Goal: Information Seeking & Learning: Learn about a topic

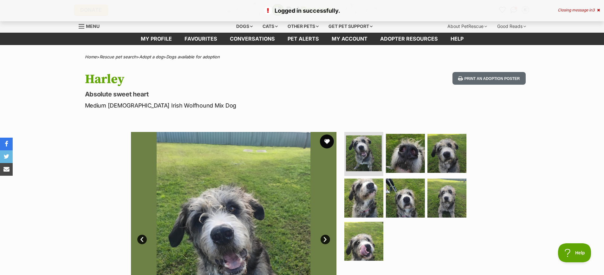
click at [327, 139] on button "favourite" at bounding box center [327, 141] width 14 height 14
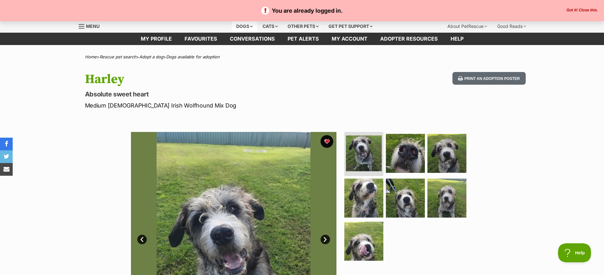
click at [250, 27] on div "Dogs" at bounding box center [244, 26] width 25 height 13
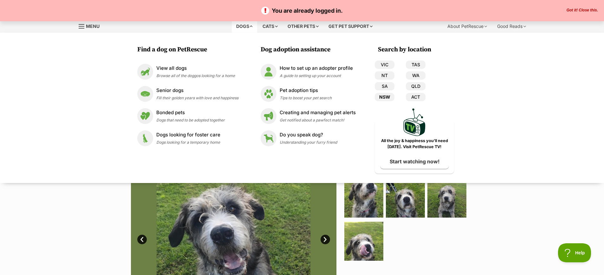
click at [386, 97] on link "NSW" at bounding box center [385, 97] width 20 height 8
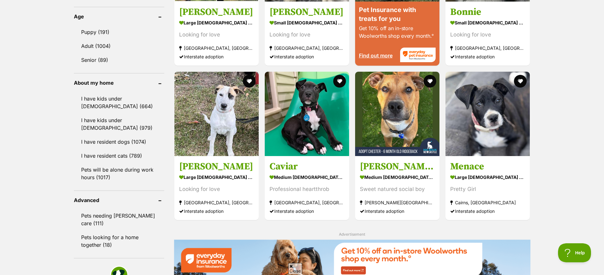
scroll to position [666, 0]
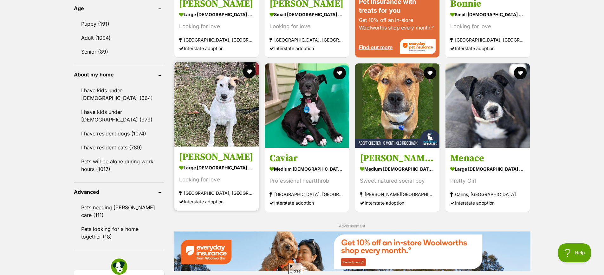
click at [212, 128] on img at bounding box center [216, 104] width 84 height 84
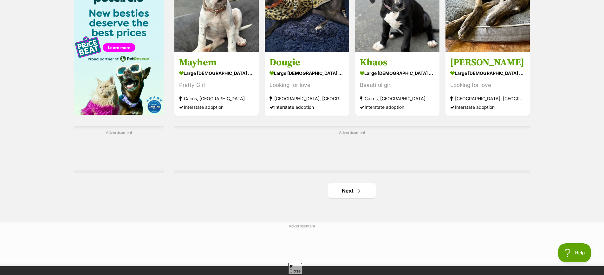
scroll to position [1015, 0]
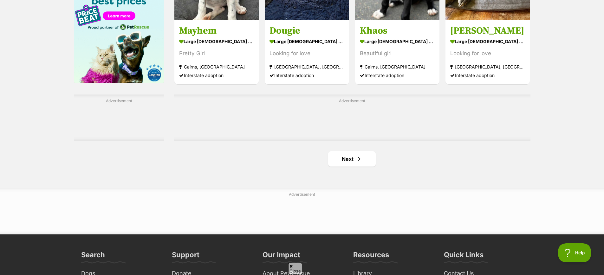
click at [355, 159] on link "Next" at bounding box center [352, 158] width 48 height 15
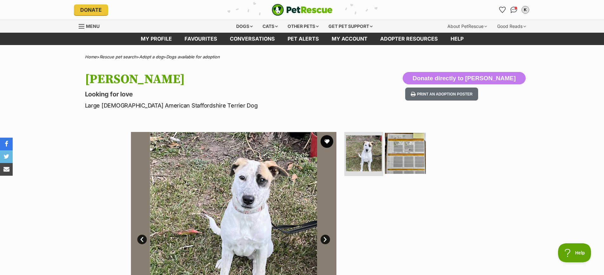
click at [405, 154] on img at bounding box center [405, 153] width 41 height 41
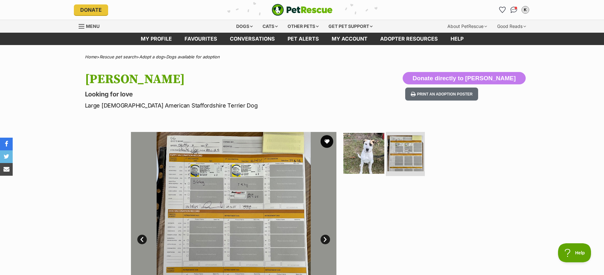
click at [364, 162] on img at bounding box center [363, 153] width 41 height 41
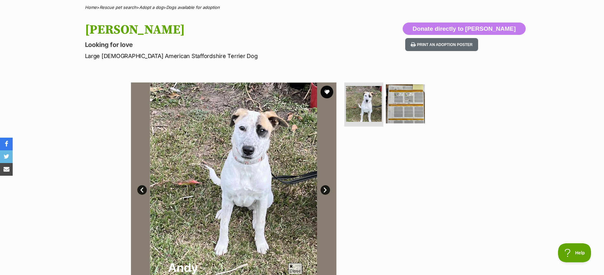
scroll to position [32, 0]
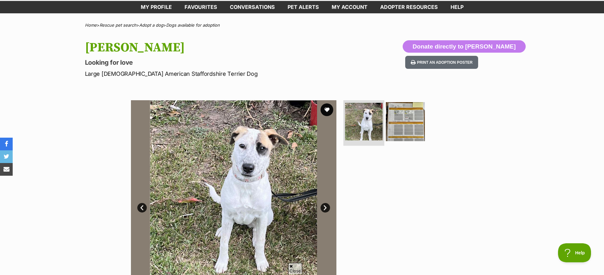
click at [371, 129] on img at bounding box center [364, 122] width 38 height 38
click at [403, 128] on img at bounding box center [405, 121] width 41 height 41
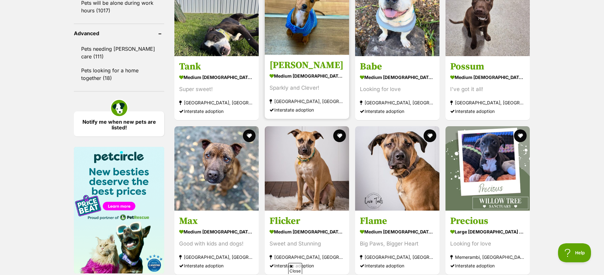
scroll to position [951, 0]
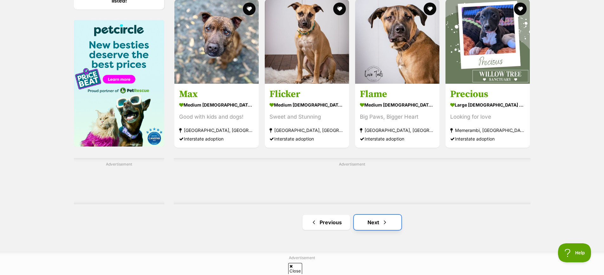
click at [373, 225] on link "Next" at bounding box center [378, 222] width 48 height 15
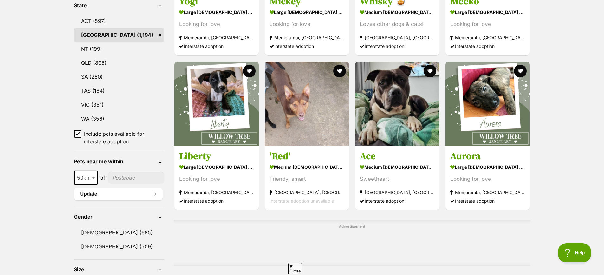
scroll to position [349, 0]
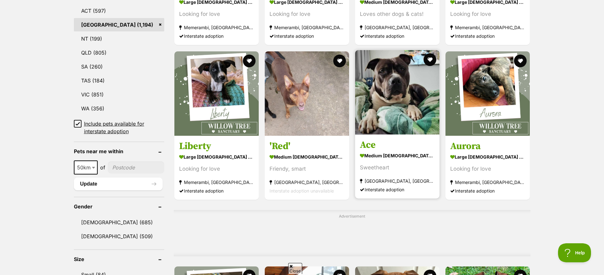
click at [392, 119] on img at bounding box center [397, 92] width 84 height 84
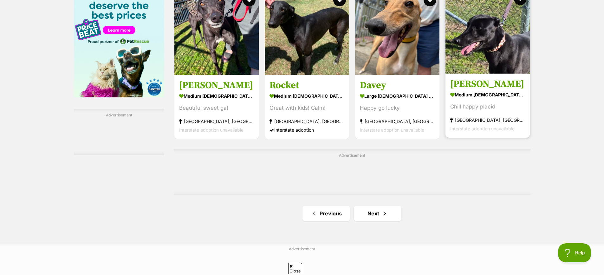
scroll to position [1047, 0]
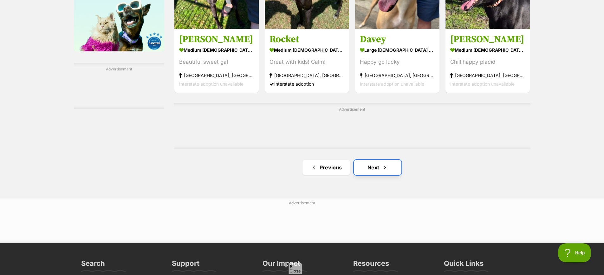
click at [376, 172] on link "Next" at bounding box center [378, 167] width 48 height 15
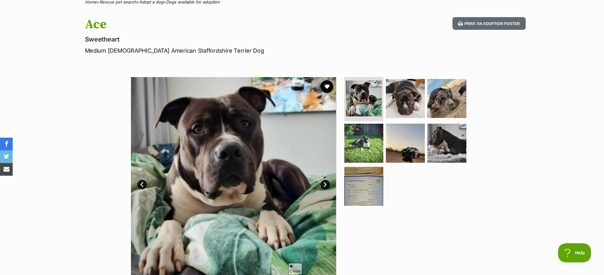
scroll to position [32, 0]
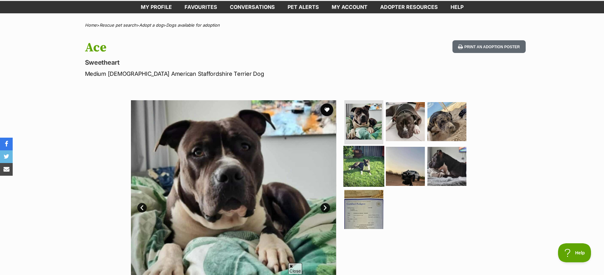
click at [363, 168] on img at bounding box center [363, 166] width 41 height 41
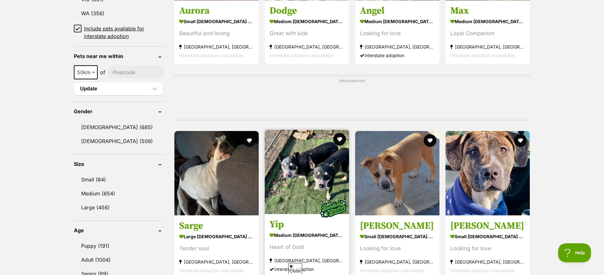
scroll to position [476, 0]
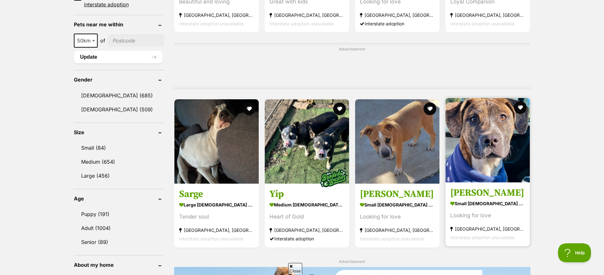
click at [488, 170] on img at bounding box center [488, 140] width 84 height 84
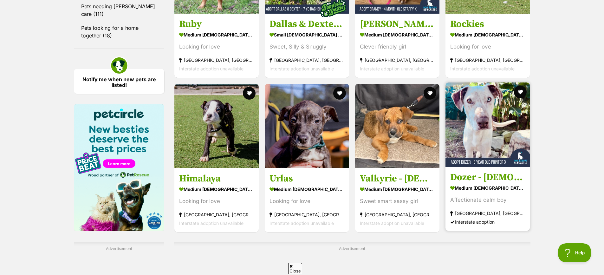
scroll to position [983, 0]
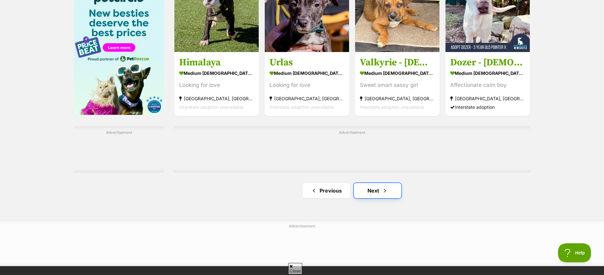
click at [374, 193] on link "Next" at bounding box center [378, 190] width 48 height 15
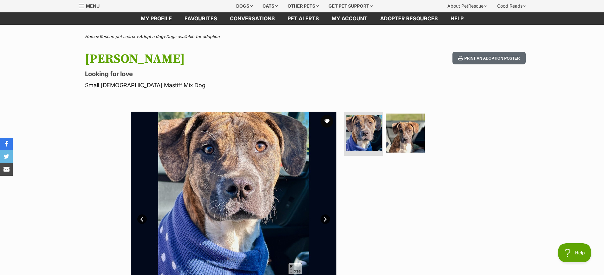
scroll to position [32, 0]
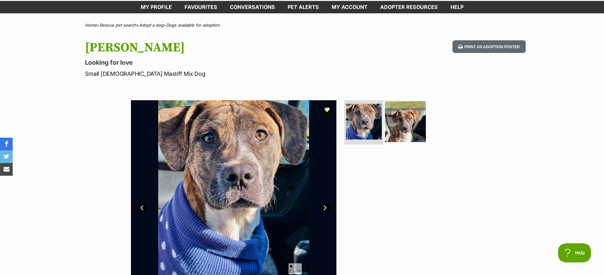
click at [406, 135] on img at bounding box center [405, 121] width 41 height 41
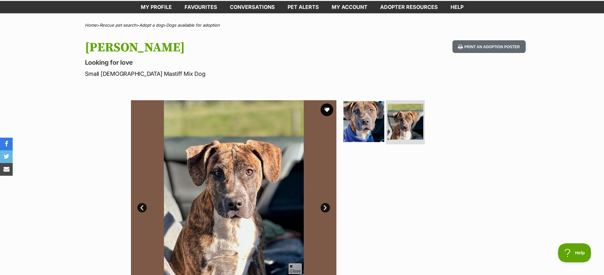
click at [357, 127] on img at bounding box center [363, 121] width 41 height 41
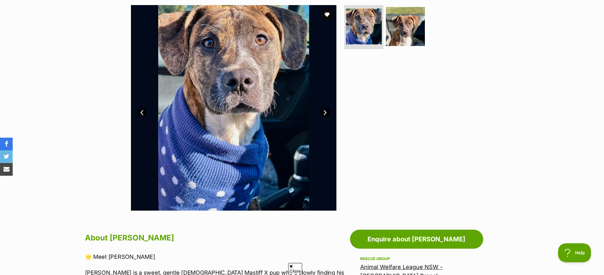
scroll to position [0, 0]
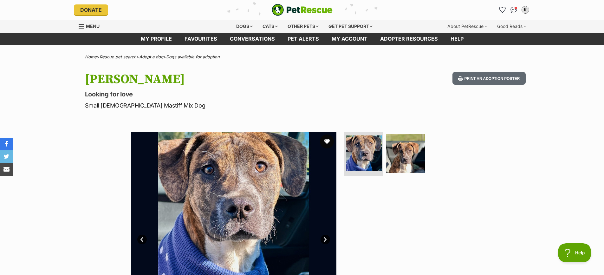
click at [325, 140] on button "favourite" at bounding box center [327, 141] width 14 height 14
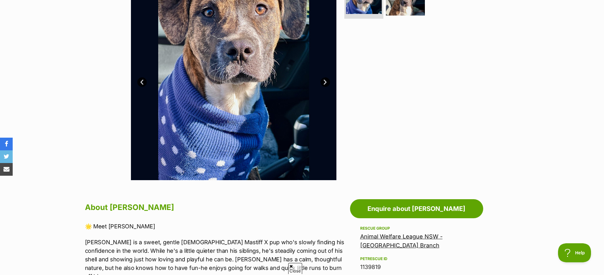
scroll to position [159, 0]
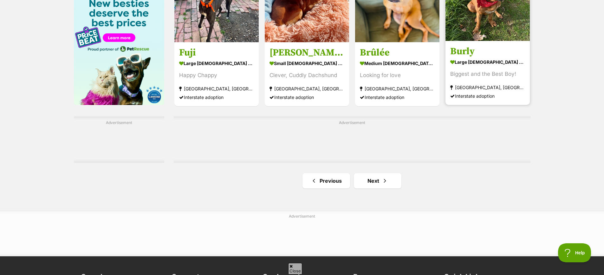
scroll to position [1015, 0]
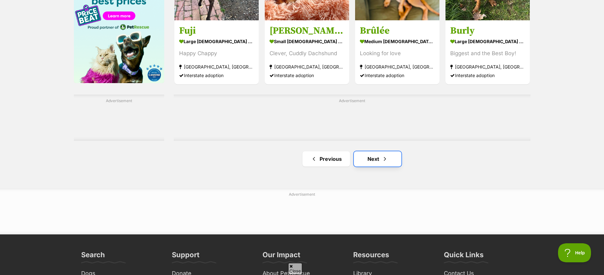
click at [381, 159] on link "Next" at bounding box center [378, 158] width 48 height 15
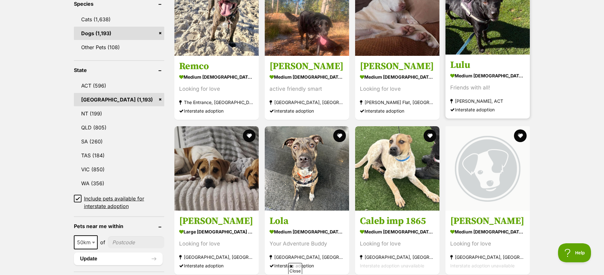
scroll to position [285, 0]
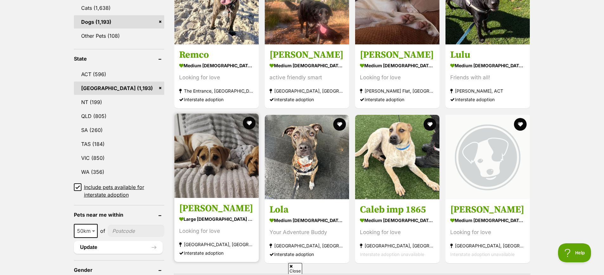
click at [197, 175] on img at bounding box center [216, 156] width 84 height 84
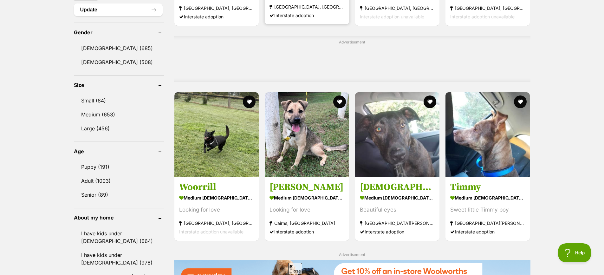
scroll to position [539, 0]
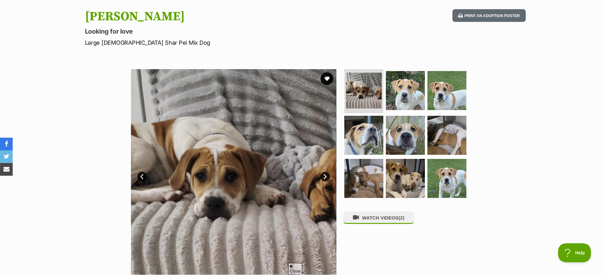
scroll to position [63, 0]
